Goal: Navigation & Orientation: Understand site structure

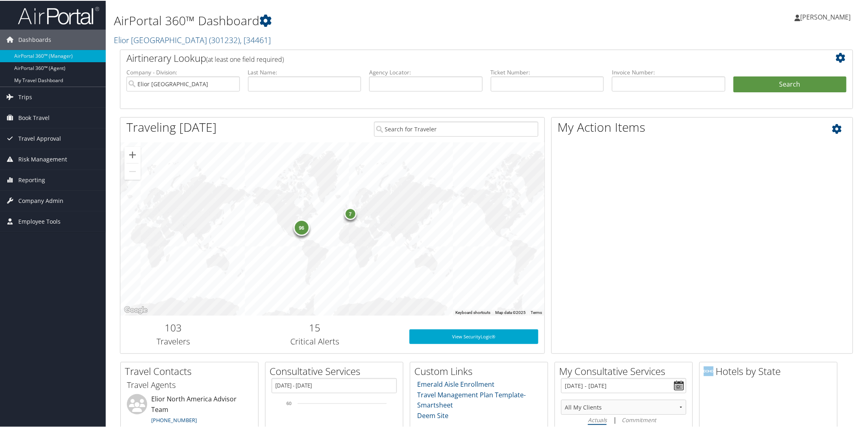
click at [786, 192] on div "My Action Items" at bounding box center [702, 234] width 302 height 237
click at [157, 38] on link "Elior North America ( 301232 ) , [ 34461 ]" at bounding box center [192, 39] width 157 height 11
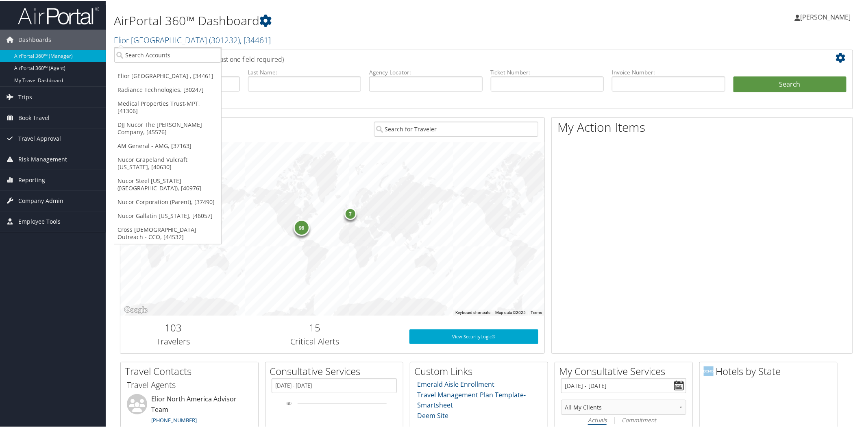
click at [167, 46] on div "AirPortal 360™ Dashboard Elior North America ( 301232 ) , [ 34461 ] Elior North…" at bounding box center [362, 26] width 497 height 45
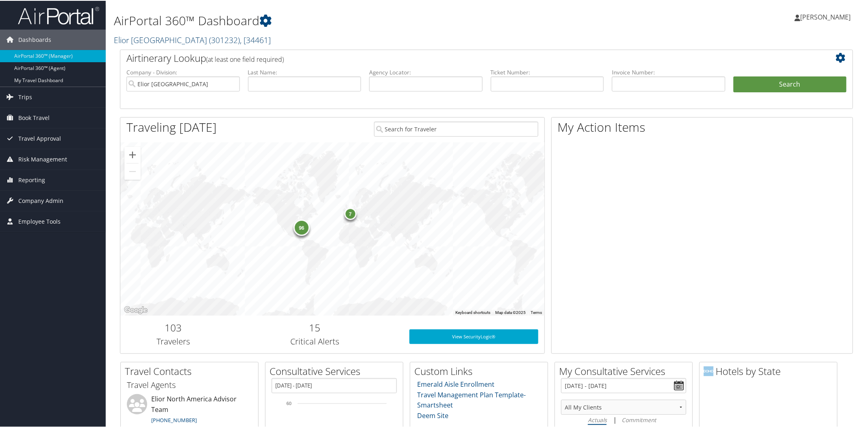
click at [167, 39] on link "Elior North America ( 301232 ) , [ 34461 ]" at bounding box center [192, 39] width 157 height 11
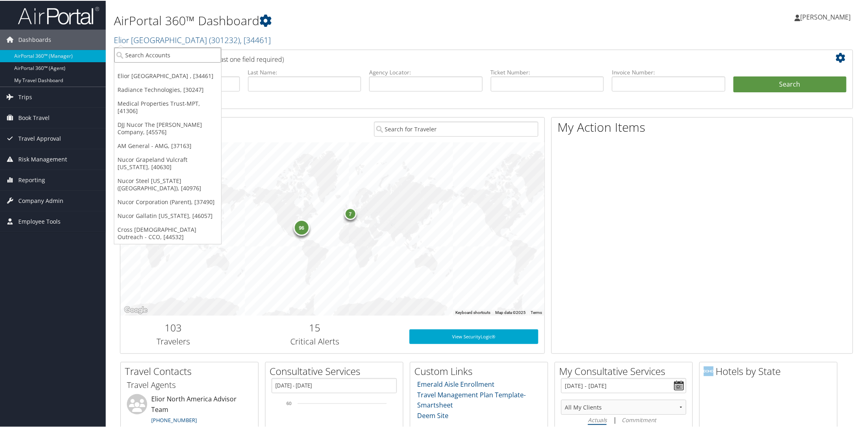
click at [168, 48] on input "search" at bounding box center [167, 54] width 107 height 15
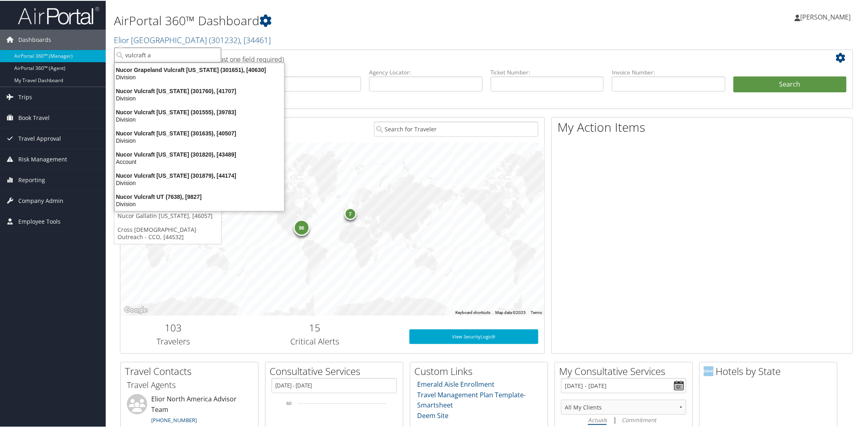
type input "vulcraft al"
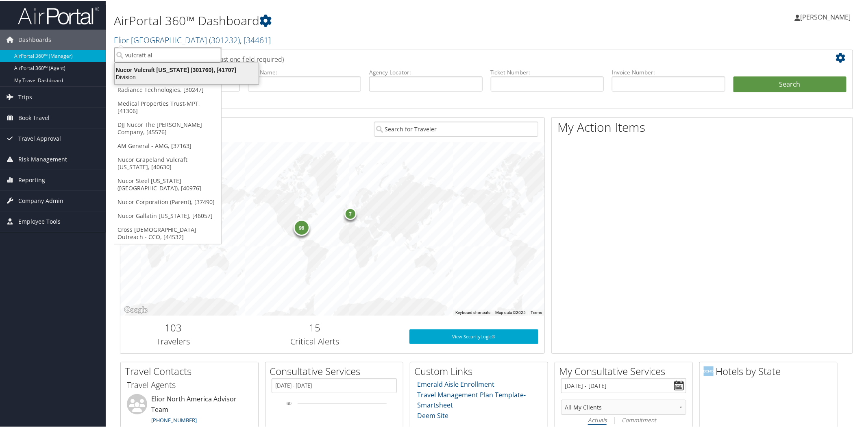
click at [160, 73] on div "Division" at bounding box center [187, 76] width 154 height 7
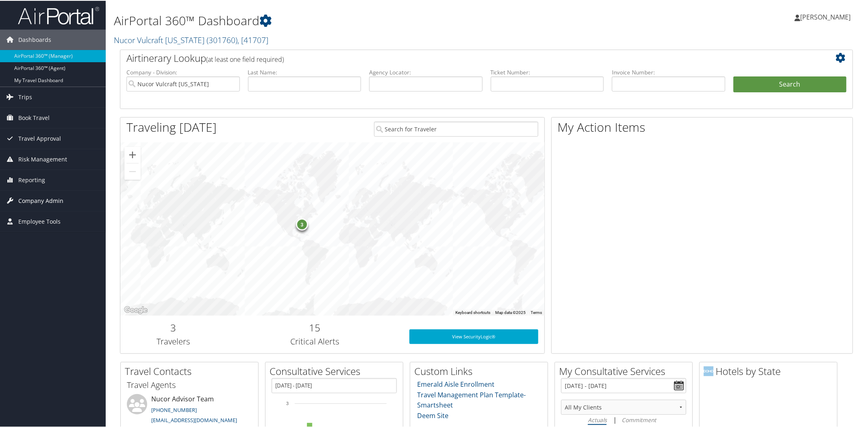
click at [59, 196] on span "Company Admin" at bounding box center [40, 200] width 45 height 20
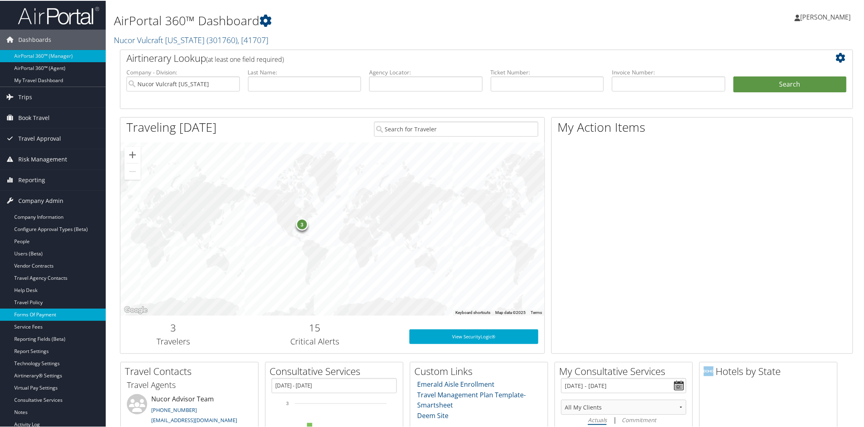
click at [53, 311] on link "Forms Of Payment" at bounding box center [53, 314] width 106 height 12
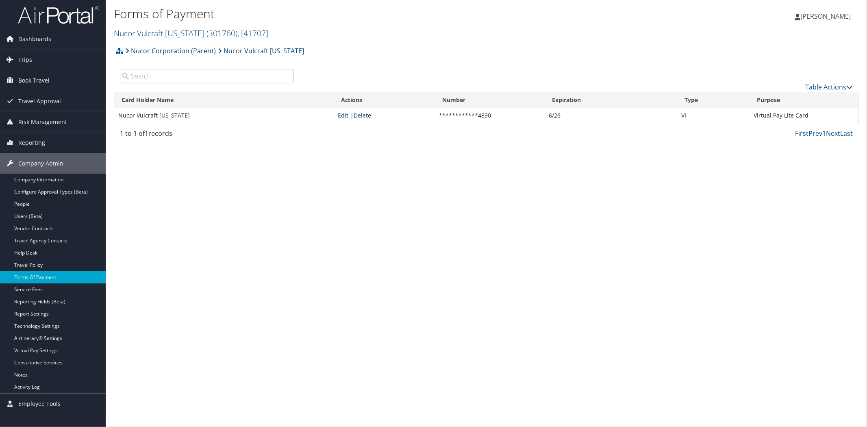
click at [179, 28] on link "Nucor Vulcraft Alabama ( 301760 ) , [ 41707 ]" at bounding box center [191, 33] width 154 height 11
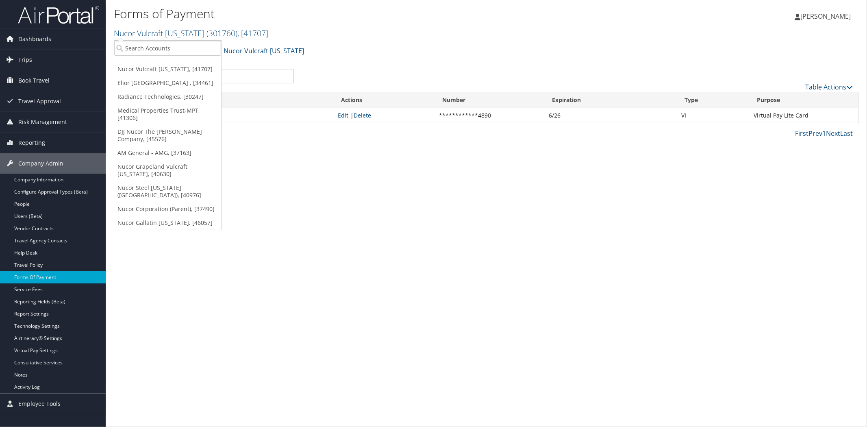
click at [726, 269] on div "Forms of Payment Nucor Vulcraft Alabama ( 301760 ) , [ 41707 ] Nucor Vulcraft A…" at bounding box center [486, 213] width 761 height 427
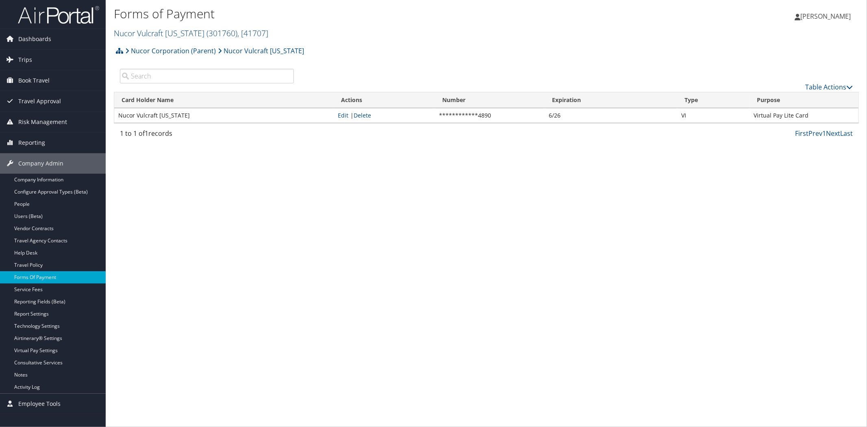
click at [163, 32] on link "Nucor Vulcraft Alabama ( 301760 ) , [ 41707 ]" at bounding box center [191, 33] width 154 height 11
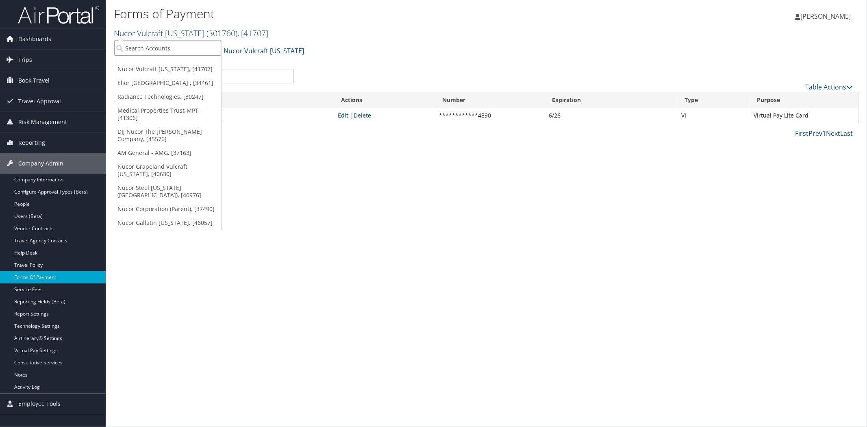
click at [165, 49] on input "search" at bounding box center [167, 48] width 107 height 15
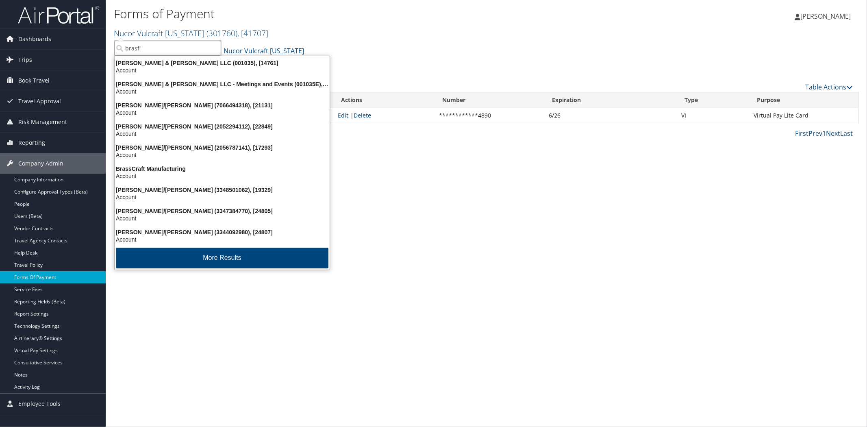
type input "brasfie"
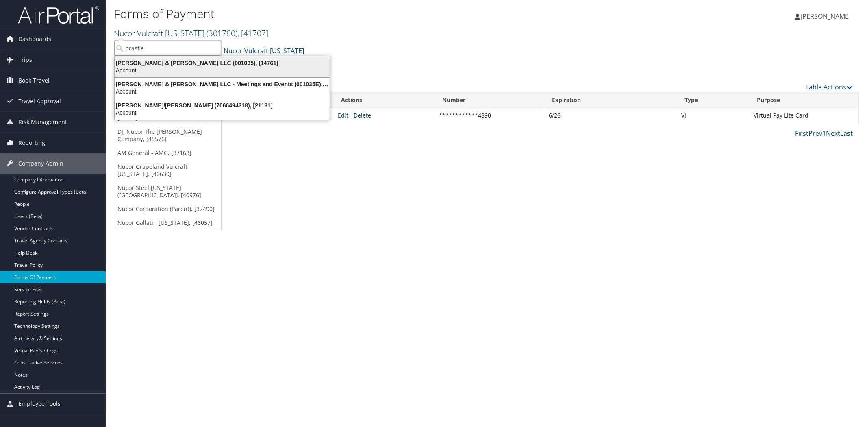
click at [157, 62] on div "Brasfield & Gorrie LLC (001035), [14761]" at bounding box center [222, 62] width 225 height 7
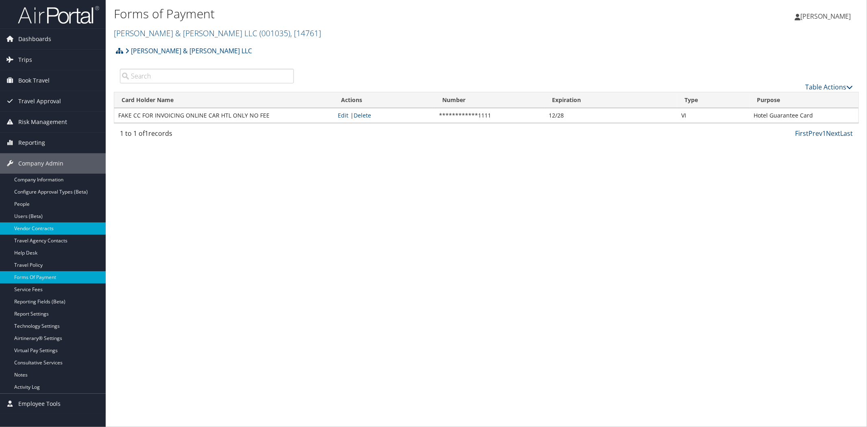
click at [52, 227] on link "Vendor Contracts" at bounding box center [53, 228] width 106 height 12
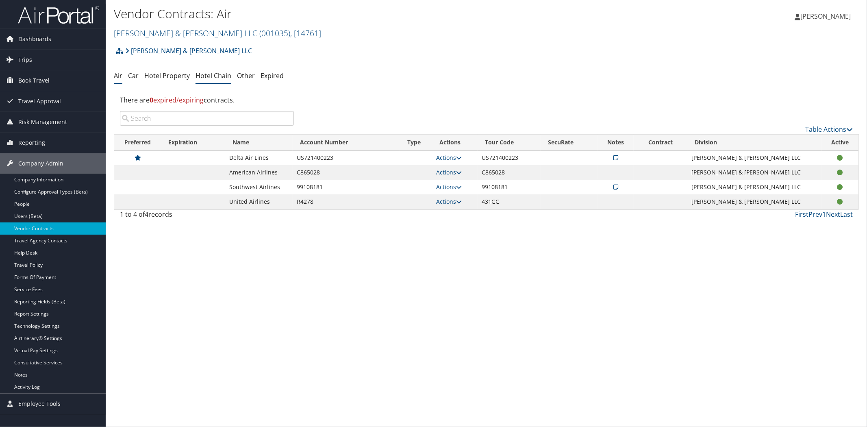
click at [211, 78] on link "Hotel Chain" at bounding box center [214, 75] width 36 height 9
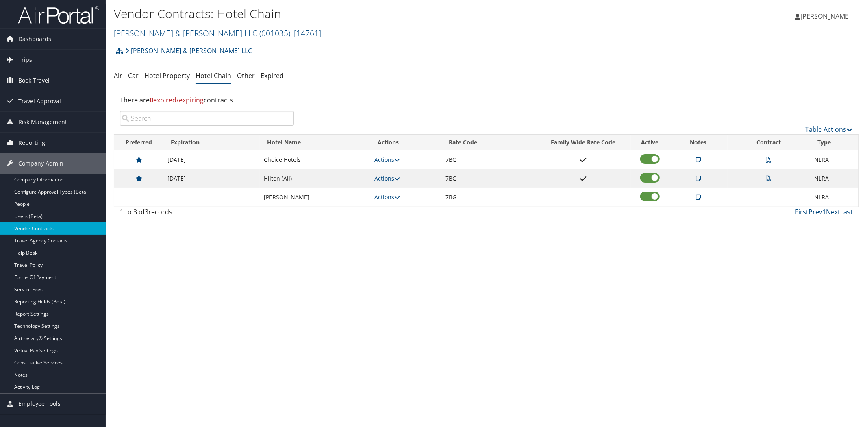
click at [698, 196] on icon at bounding box center [698, 197] width 5 height 6
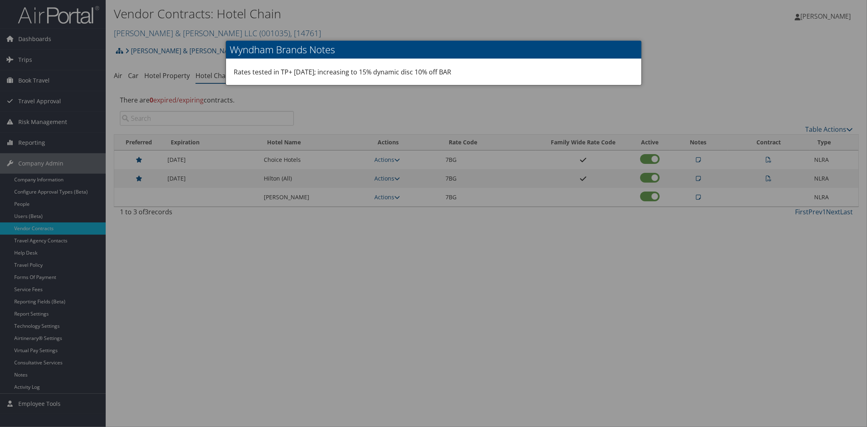
click at [674, 288] on div at bounding box center [433, 213] width 867 height 427
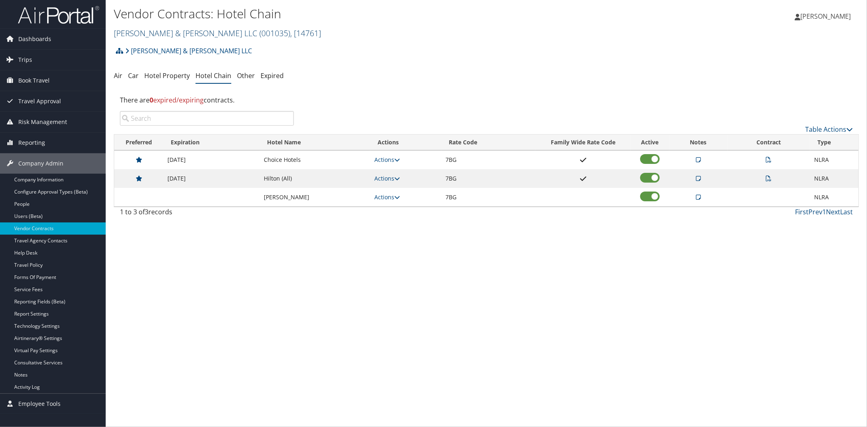
click at [174, 28] on link "Brasfield & Gorrie LLC ( 001035 ) , [ 14761 ]" at bounding box center [217, 33] width 207 height 11
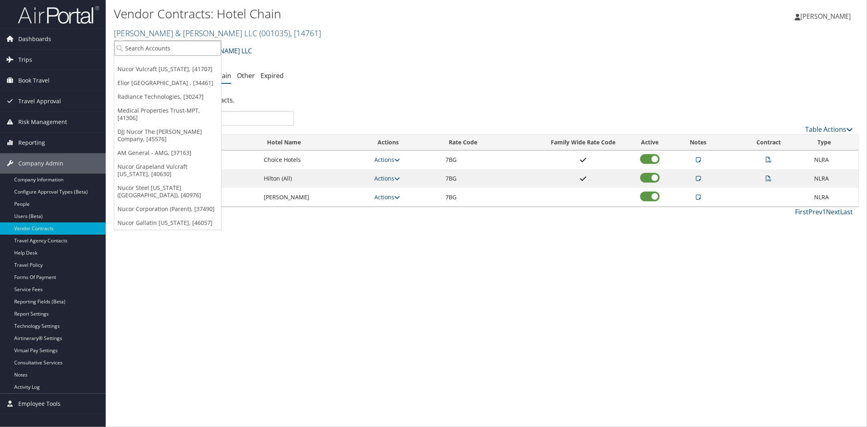
click at [179, 45] on input "search" at bounding box center [167, 48] width 107 height 15
type input "nucor"
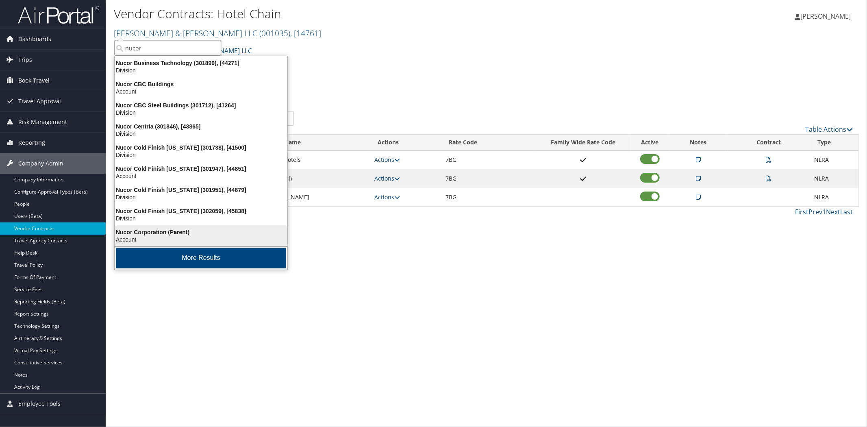
click at [152, 228] on div "Nucor Corporation (Parent)" at bounding box center [201, 231] width 183 height 7
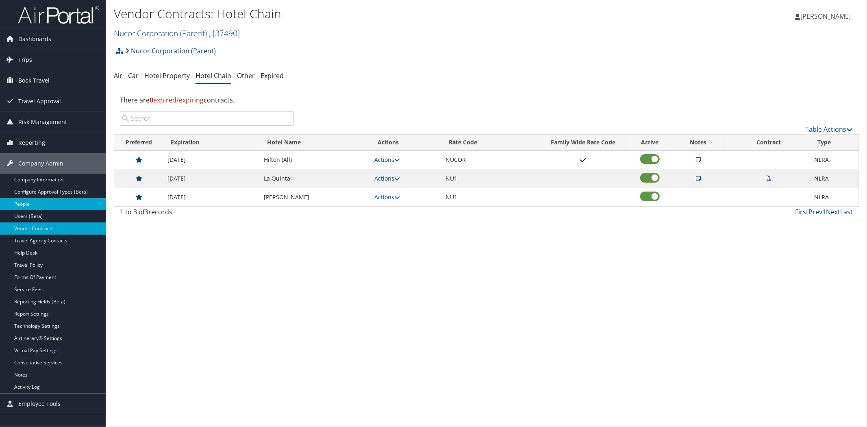
click at [34, 208] on link "People" at bounding box center [53, 204] width 106 height 12
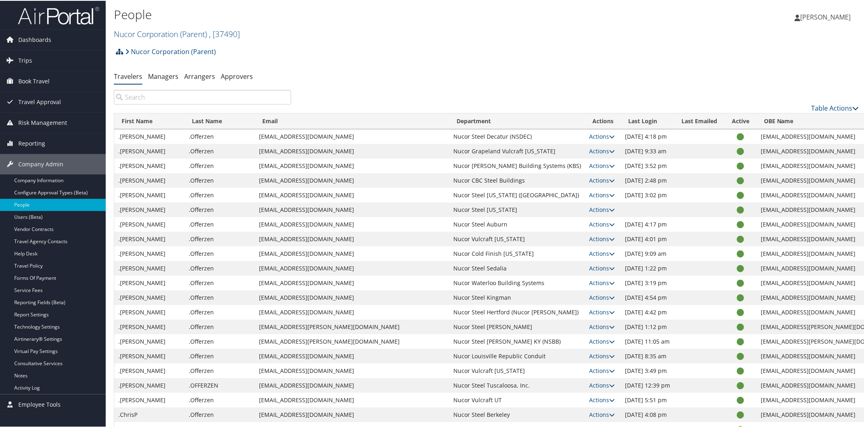
click at [117, 51] on icon at bounding box center [119, 51] width 7 height 7
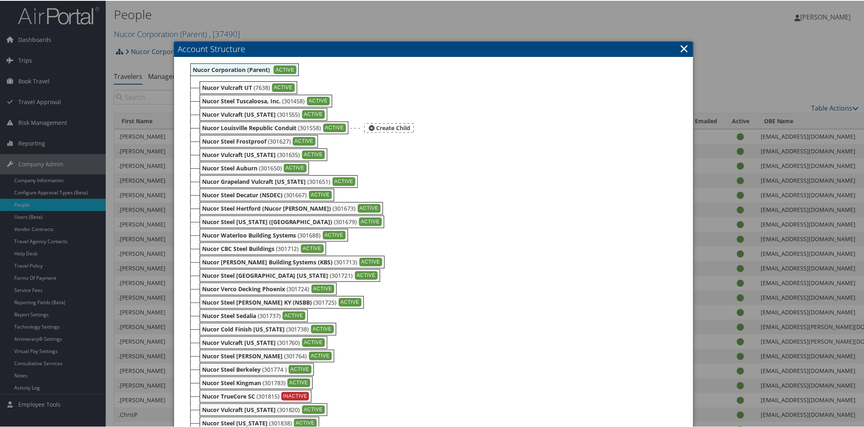
click at [269, 128] on b "Nucor Louisville Republic Conduit" at bounding box center [249, 127] width 95 height 8
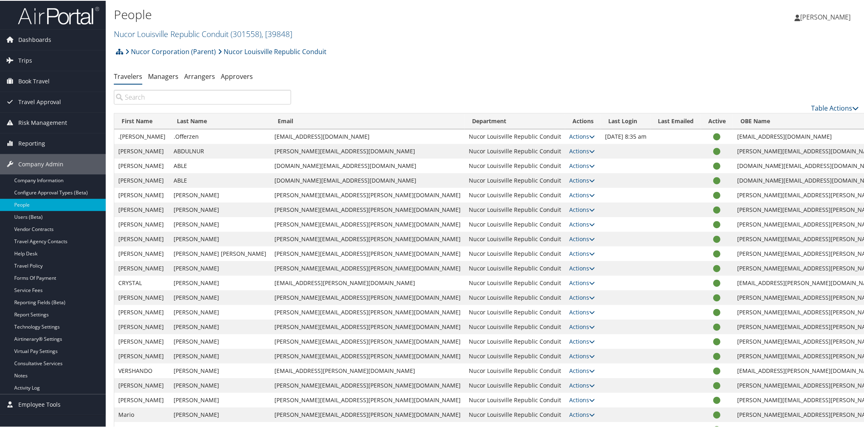
click at [176, 92] on input "search" at bounding box center [202, 96] width 177 height 15
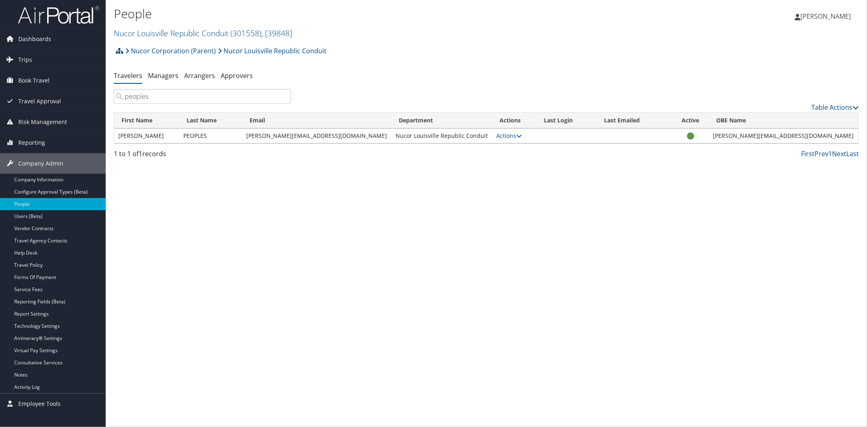
type input "peoples"
click at [127, 72] on link "Travelers" at bounding box center [128, 75] width 28 height 9
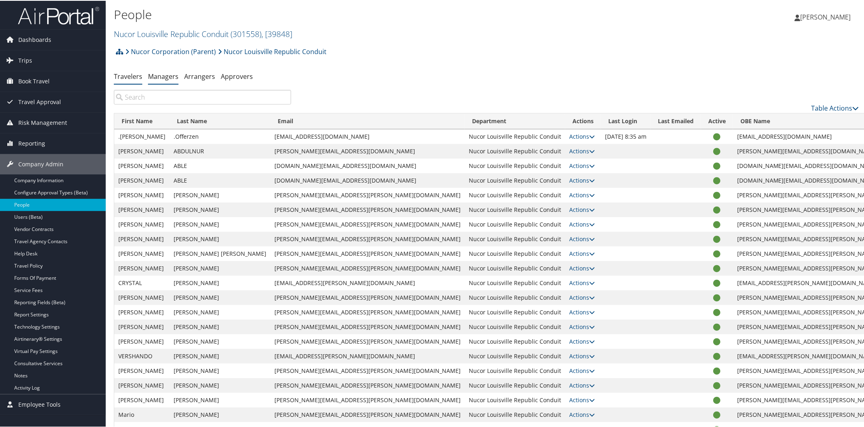
click at [151, 74] on link "Managers" at bounding box center [163, 75] width 30 height 9
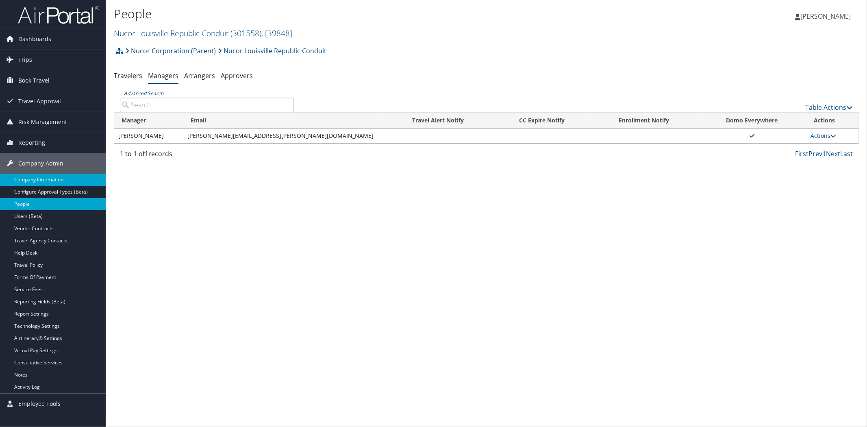
click at [37, 181] on link "Company Information" at bounding box center [53, 180] width 106 height 12
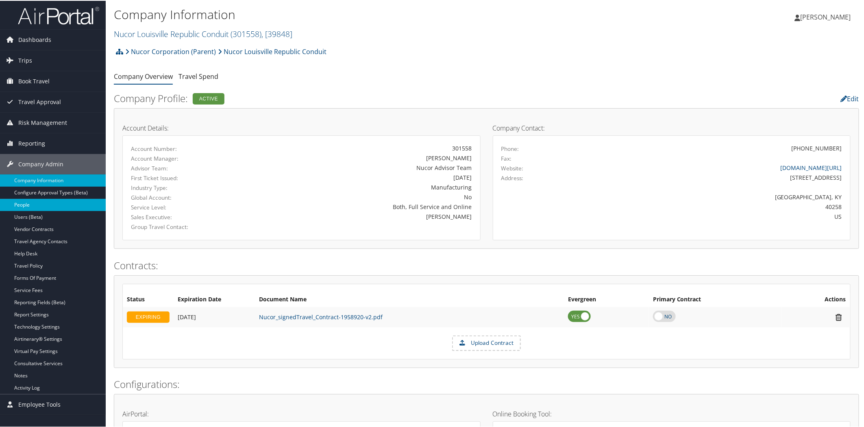
click at [26, 204] on link "People" at bounding box center [53, 204] width 106 height 12
